Goal: Check status: Check status

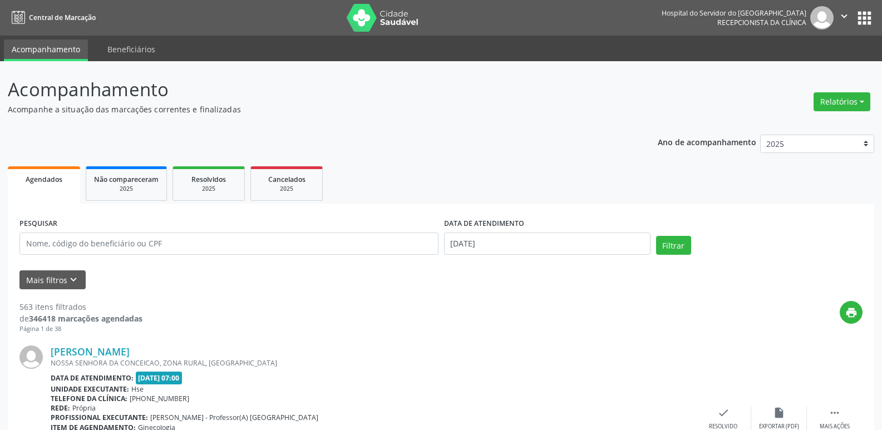
click at [165, 245] on input "text" at bounding box center [228, 243] width 419 height 22
click at [679, 249] on button "Filtrar" at bounding box center [673, 245] width 35 height 19
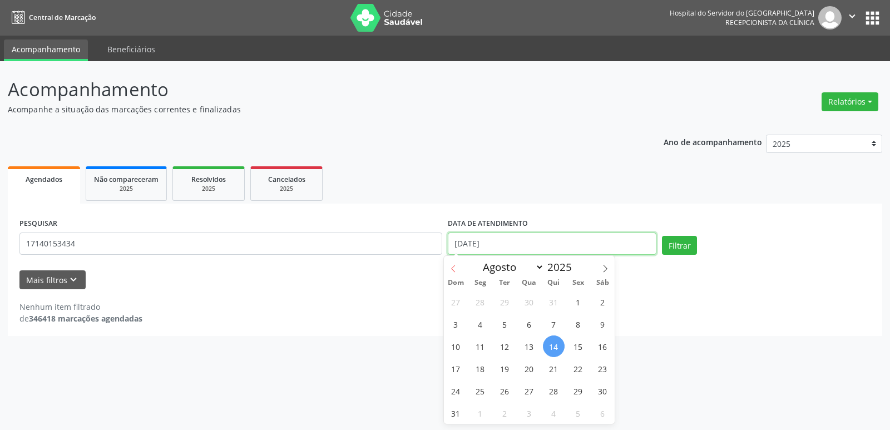
drag, startPoint x: 528, startPoint y: 252, endPoint x: 444, endPoint y: 257, distance: 83.5
click at [445, 257] on body "Central de Marcação Hospital do Servidor do [GEOGRAPHIC_DATA] Recepcionista da …" at bounding box center [445, 215] width 890 height 430
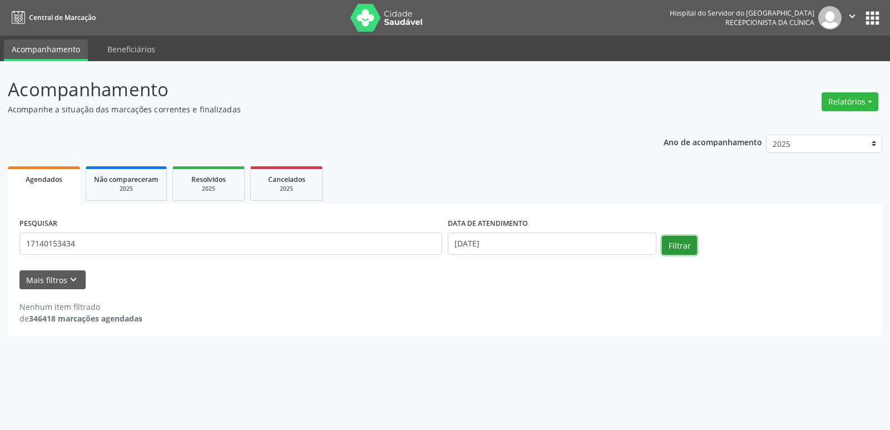
click at [678, 243] on button "Filtrar" at bounding box center [679, 245] width 35 height 19
click at [232, 245] on input "17140153434" at bounding box center [230, 243] width 423 height 22
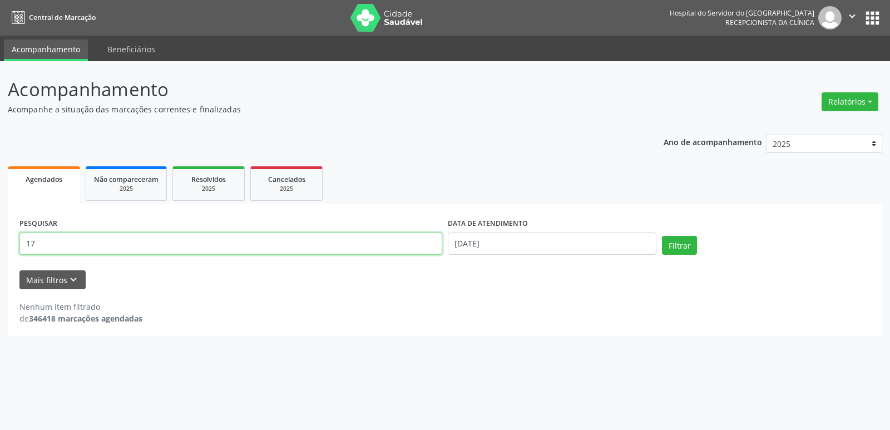
type input "1"
type input "[PERSON_NAME]"
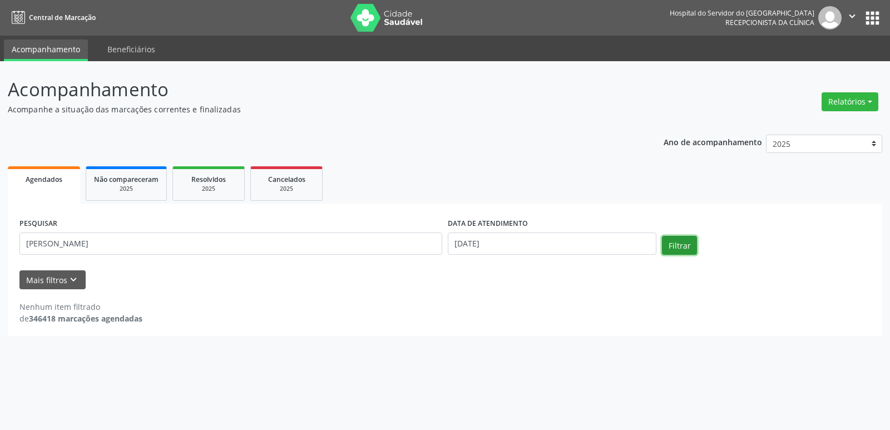
click at [672, 249] on button "Filtrar" at bounding box center [679, 245] width 35 height 19
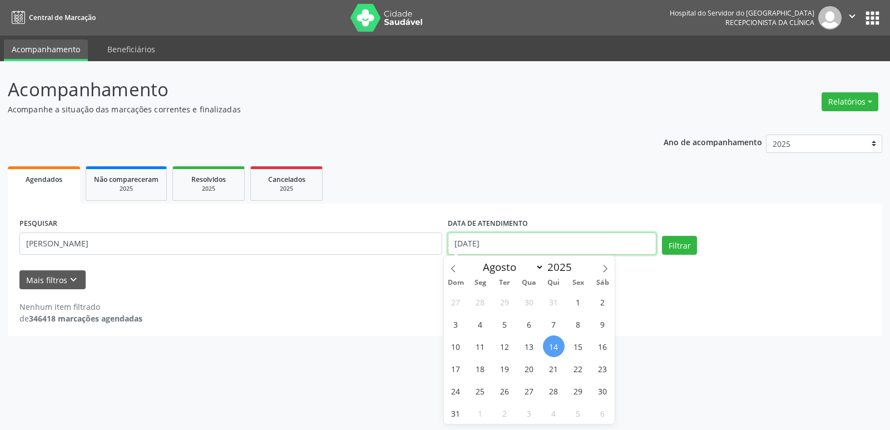
drag, startPoint x: 496, startPoint y: 236, endPoint x: 443, endPoint y: 250, distance: 54.1
click at [443, 250] on div "PESQUISAR [PERSON_NAME] DATA DE ATENDIMENTO [DATE] Filtrar" at bounding box center [445, 238] width 856 height 47
click at [681, 250] on button "Filtrar" at bounding box center [679, 245] width 35 height 19
